Goal: Task Accomplishment & Management: Manage account settings

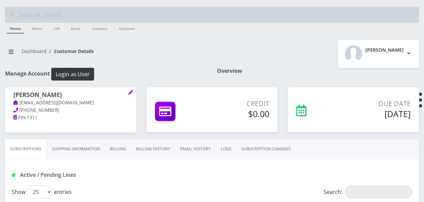
select select "469"
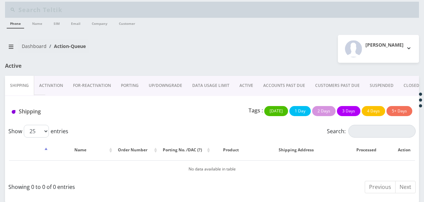
click at [236, 82] on link "ACTIVE" at bounding box center [247, 85] width 24 height 19
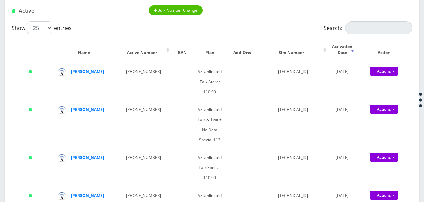
scroll to position [39, 0]
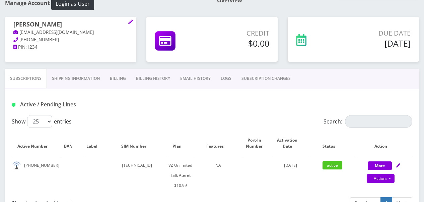
scroll to position [67, 0]
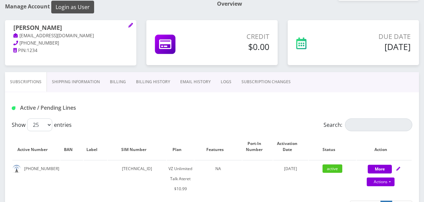
click at [71, 11] on button "Login as User" at bounding box center [72, 7] width 43 height 13
click at [84, 6] on button "Login as User" at bounding box center [72, 7] width 43 height 13
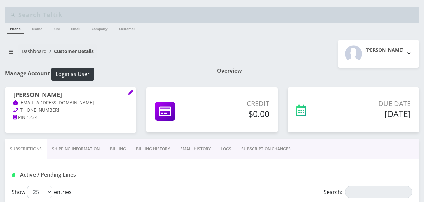
scroll to position [67, 0]
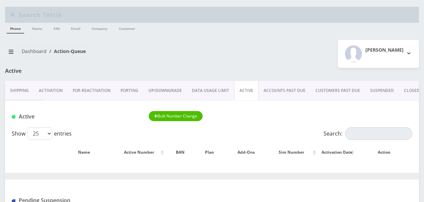
scroll to position [39, 0]
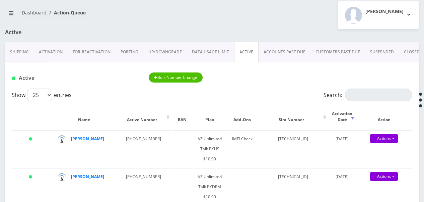
click at [248, 51] on link "ACTIVE" at bounding box center [246, 51] width 24 height 19
click at [48, 51] on link "Activation" at bounding box center [51, 51] width 34 height 19
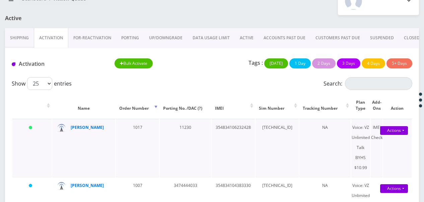
scroll to position [101, 0]
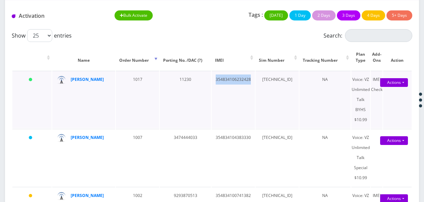
drag, startPoint x: 209, startPoint y: 79, endPoint x: 245, endPoint y: 77, distance: 36.2
click at [245, 77] on td "354834106232428" at bounding box center [233, 99] width 43 height 57
drag, startPoint x: 245, startPoint y: 77, endPoint x: 242, endPoint y: 78, distance: 3.9
copy td "354834106232428"
click at [225, 88] on td "354834106232428" at bounding box center [233, 99] width 43 height 57
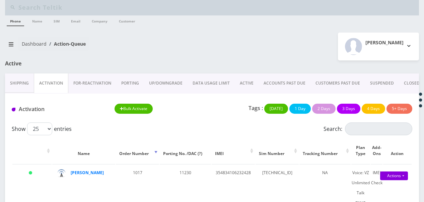
scroll to position [0, 0]
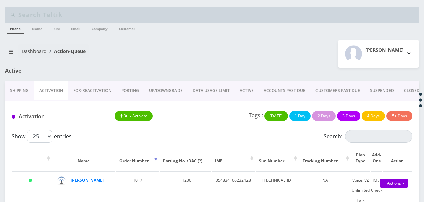
click at [129, 89] on link "PORTING" at bounding box center [130, 90] width 28 height 19
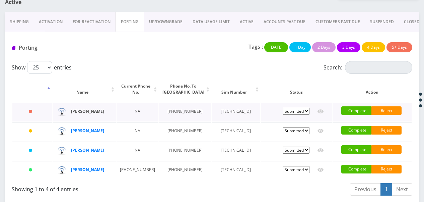
scroll to position [37, 0]
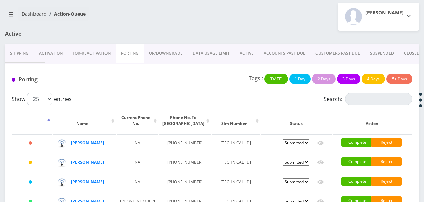
click at [57, 59] on link "Activation" at bounding box center [51, 53] width 34 height 19
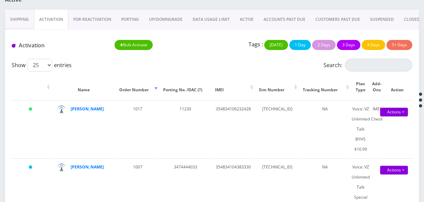
scroll to position [104, 0]
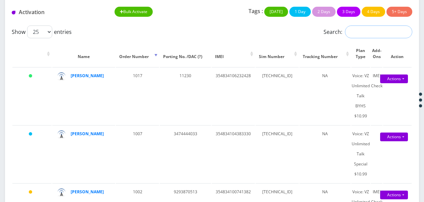
click at [372, 37] on input "Search:" at bounding box center [378, 31] width 67 height 13
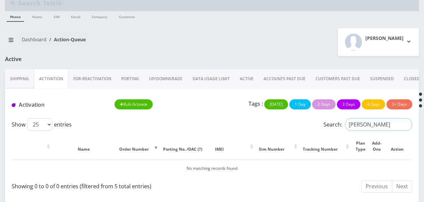
scroll to position [11, 0]
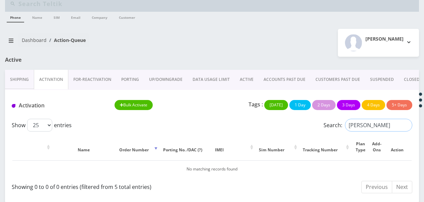
type input "tebele"
click at [244, 77] on link "ACTIVE" at bounding box center [247, 79] width 24 height 19
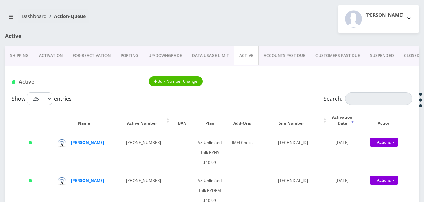
scroll to position [45, 0]
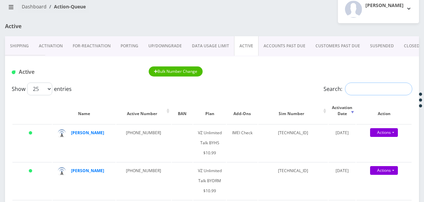
click at [381, 85] on input "Search:" at bounding box center [378, 88] width 67 height 13
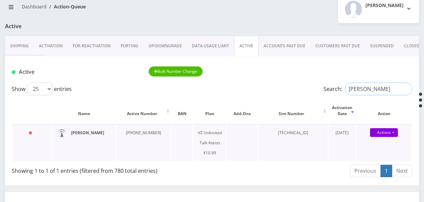
type input "tebele"
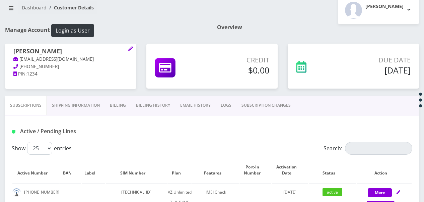
scroll to position [34, 0]
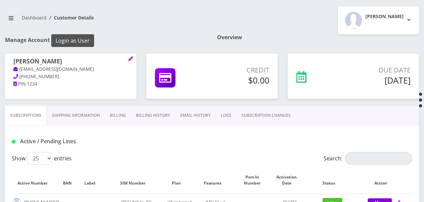
click at [86, 35] on button "Login as User" at bounding box center [72, 40] width 43 height 13
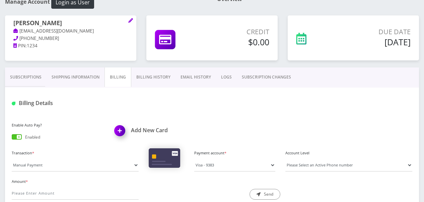
scroll to position [67, 0]
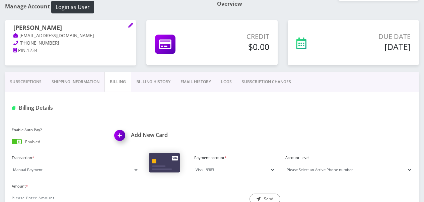
drag, startPoint x: 34, startPoint y: 80, endPoint x: 33, endPoint y: 83, distance: 3.4
click at [34, 80] on link "Subscriptions" at bounding box center [26, 81] width 42 height 19
